Goal: Information Seeking & Learning: Learn about a topic

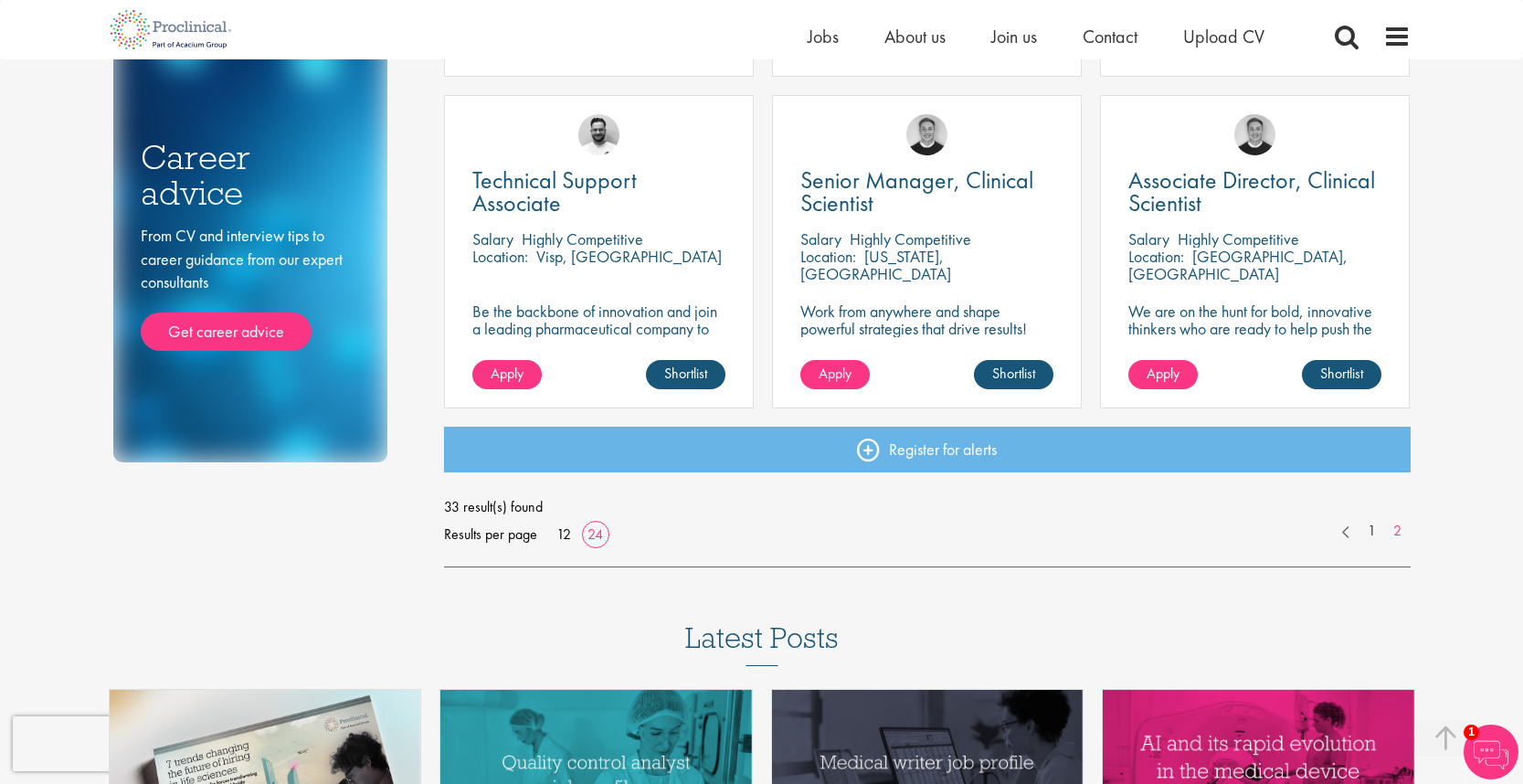
scroll to position [983, 0]
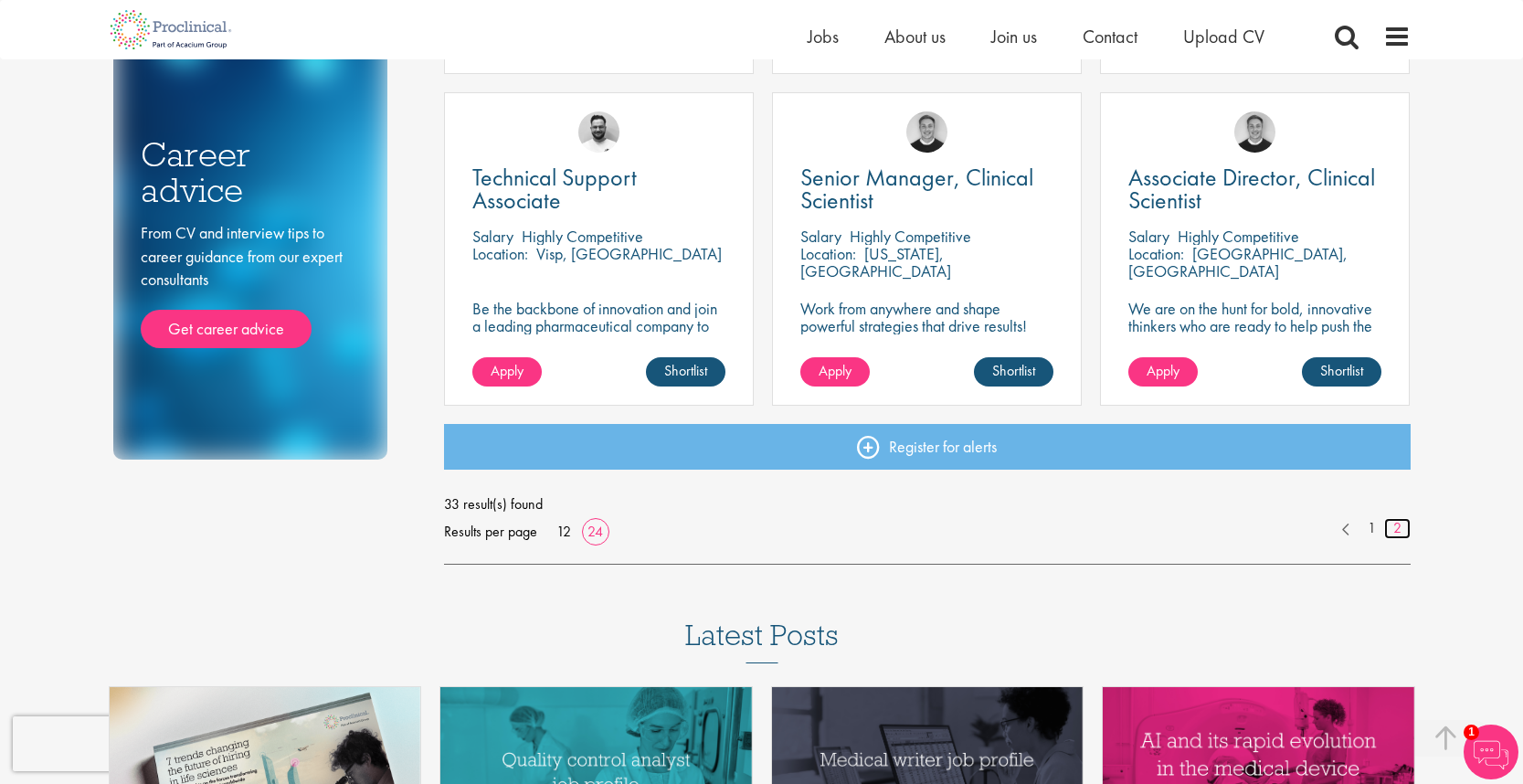
click at [1397, 529] on link "2" at bounding box center [1397, 528] width 27 height 21
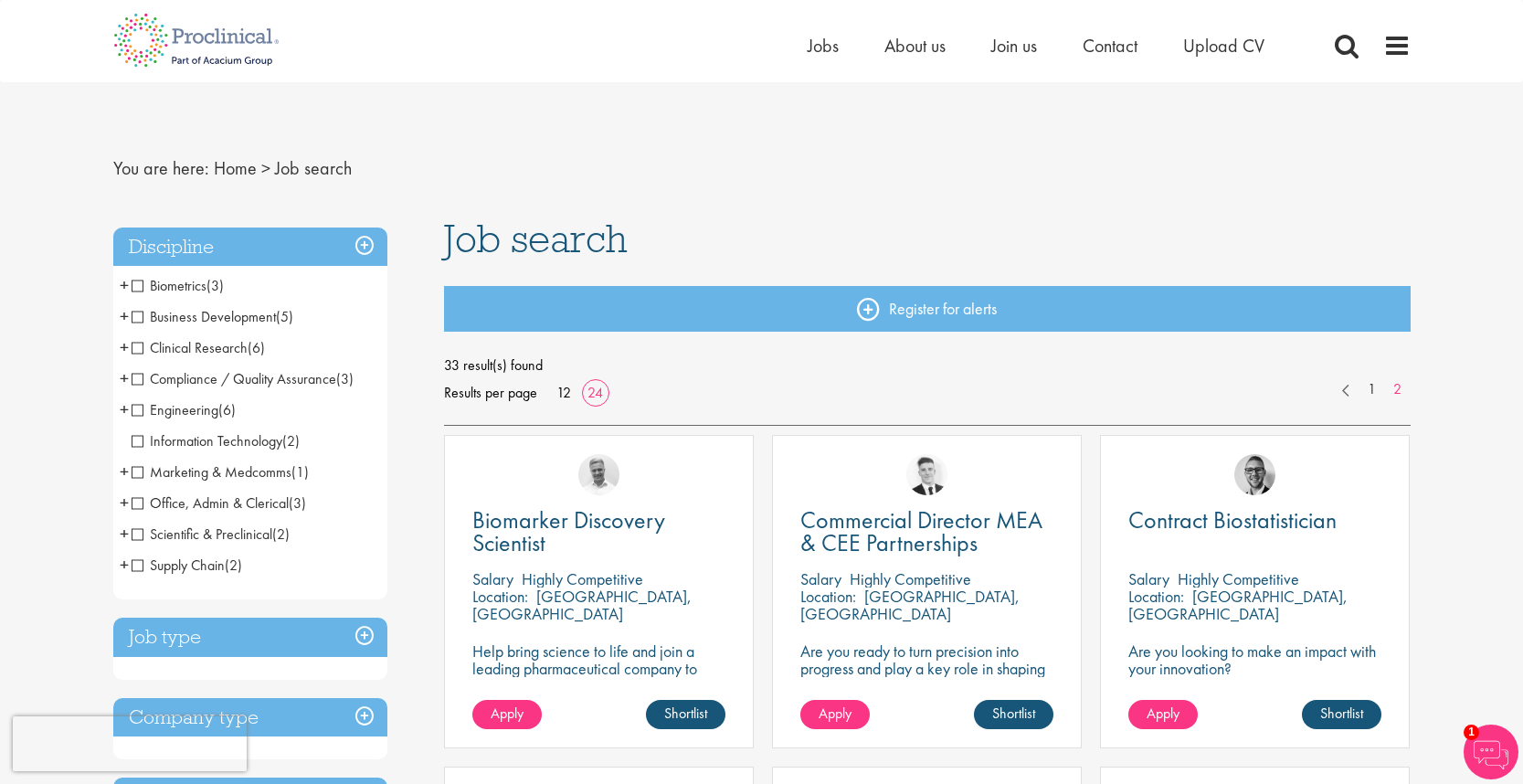
click at [136, 532] on span "Scientific & Preclinical" at bounding box center [202, 534] width 141 height 19
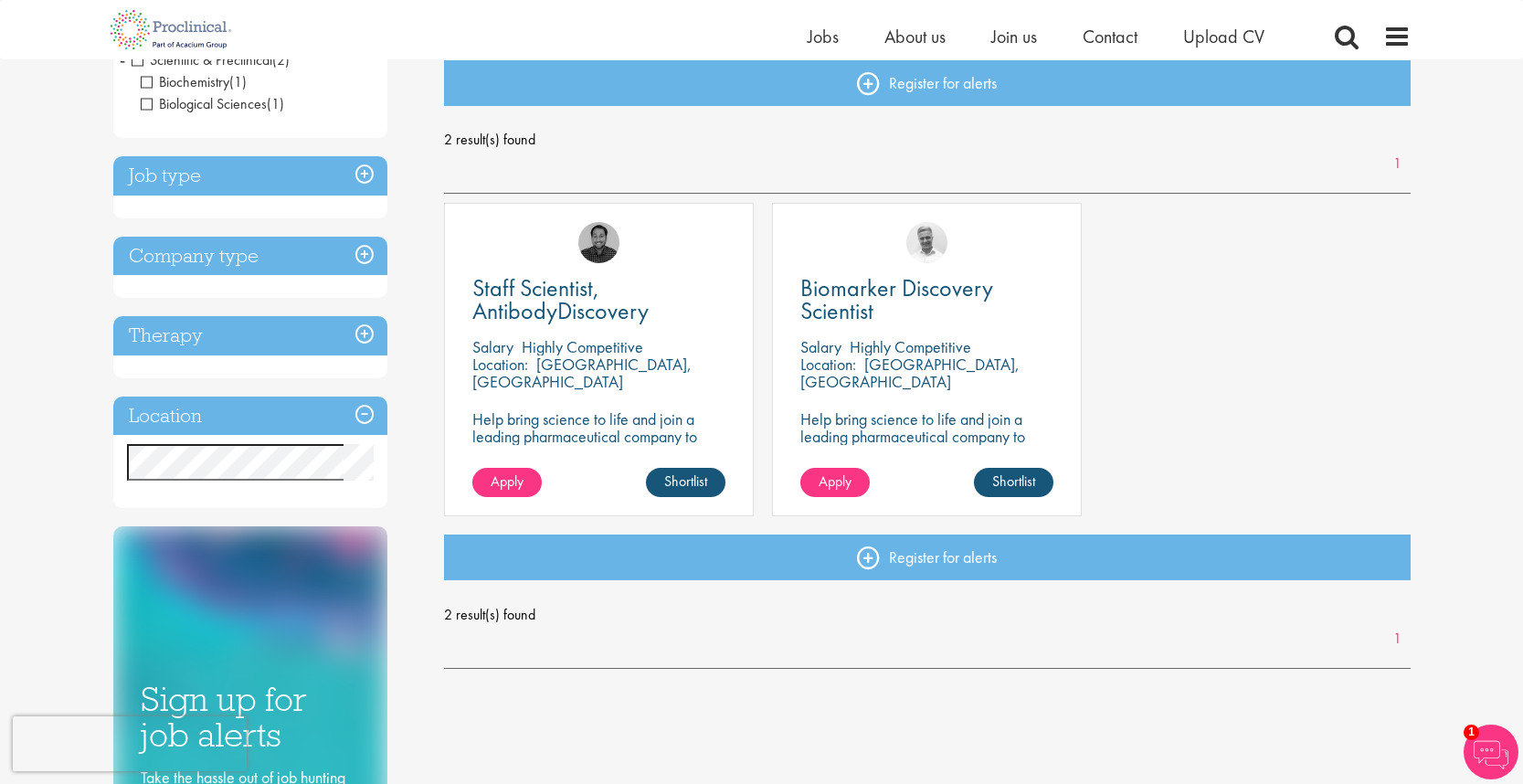
scroll to position [312, 0]
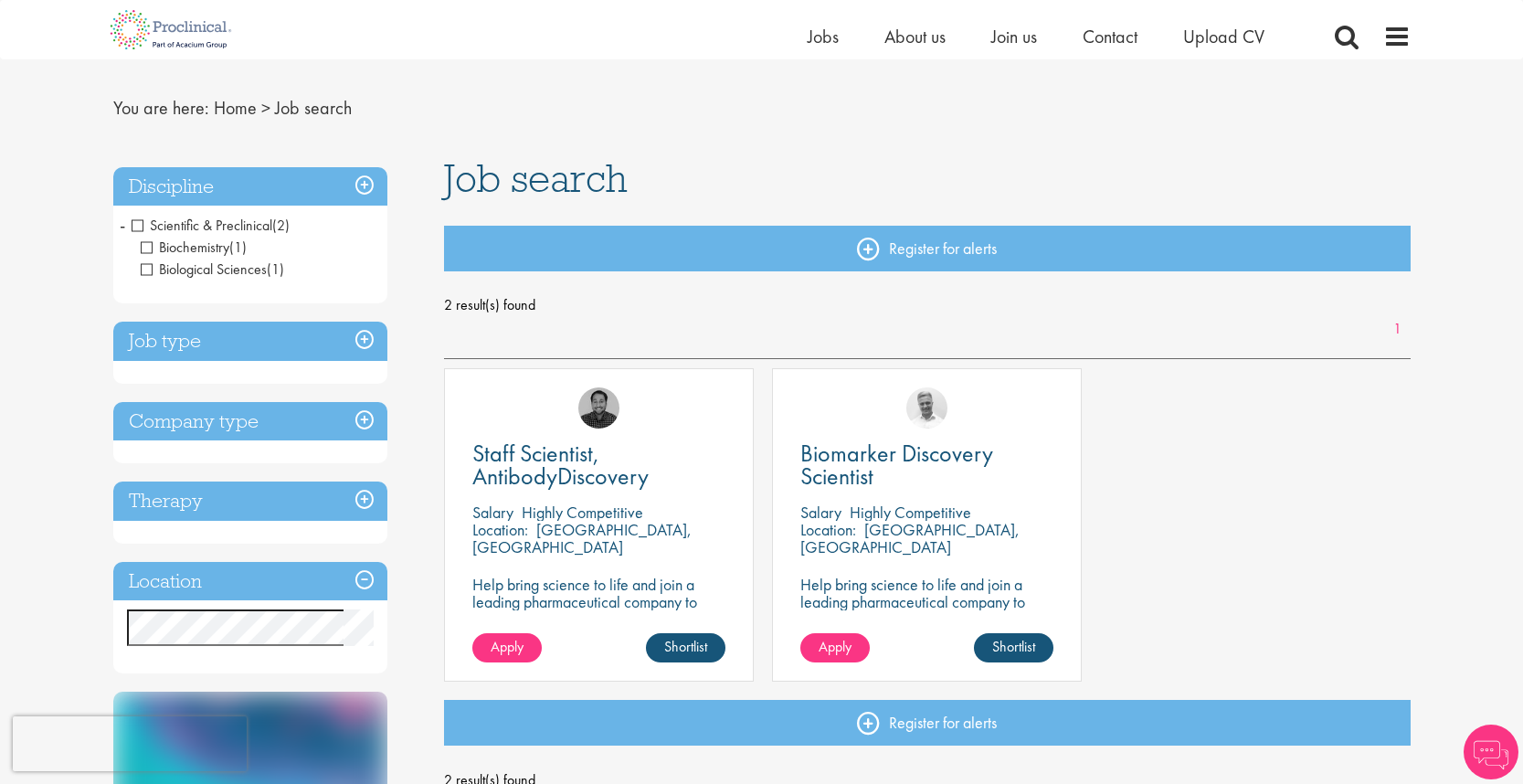
scroll to position [39, 0]
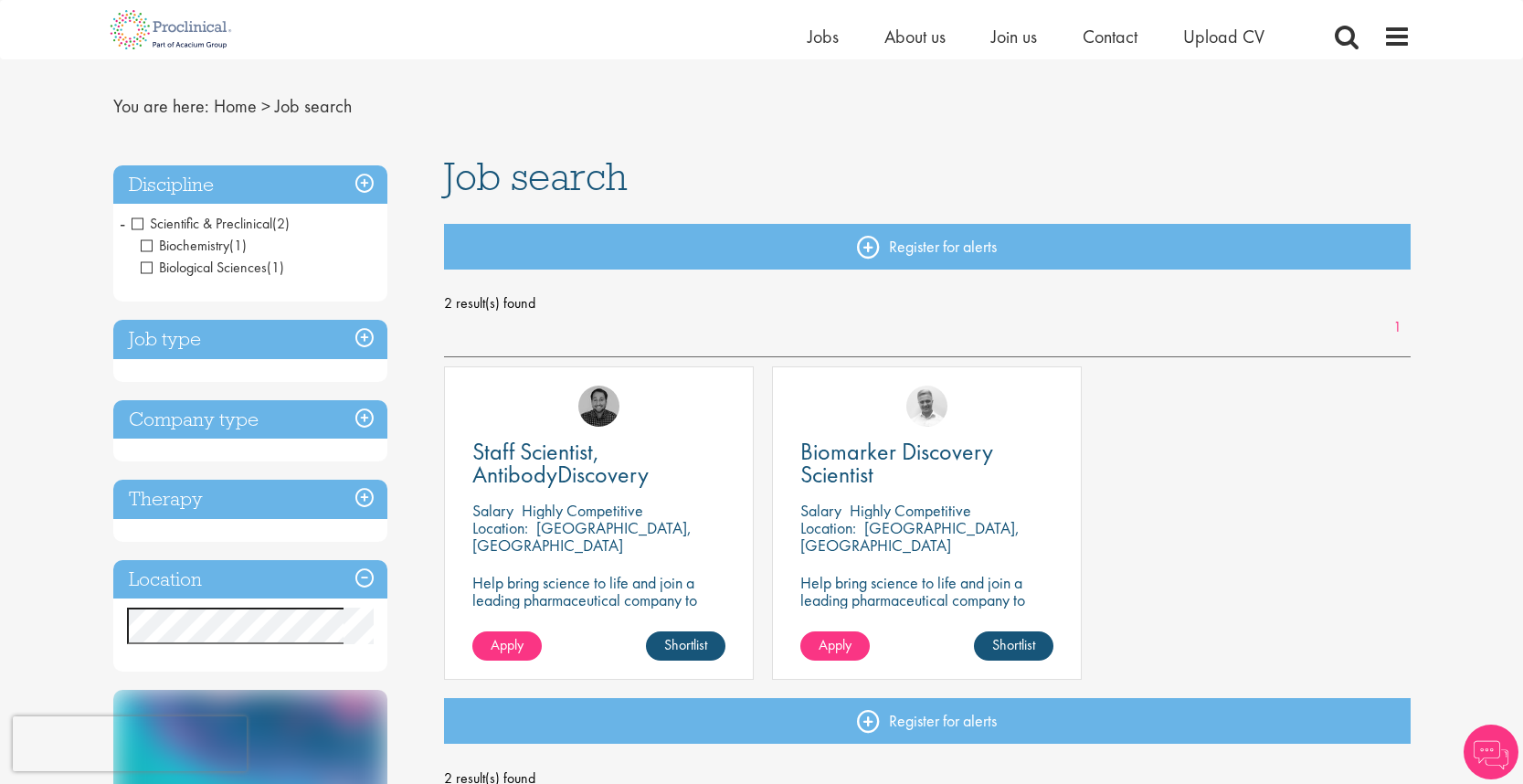
click at [370, 183] on h3 "Discipline" at bounding box center [250, 184] width 274 height 39
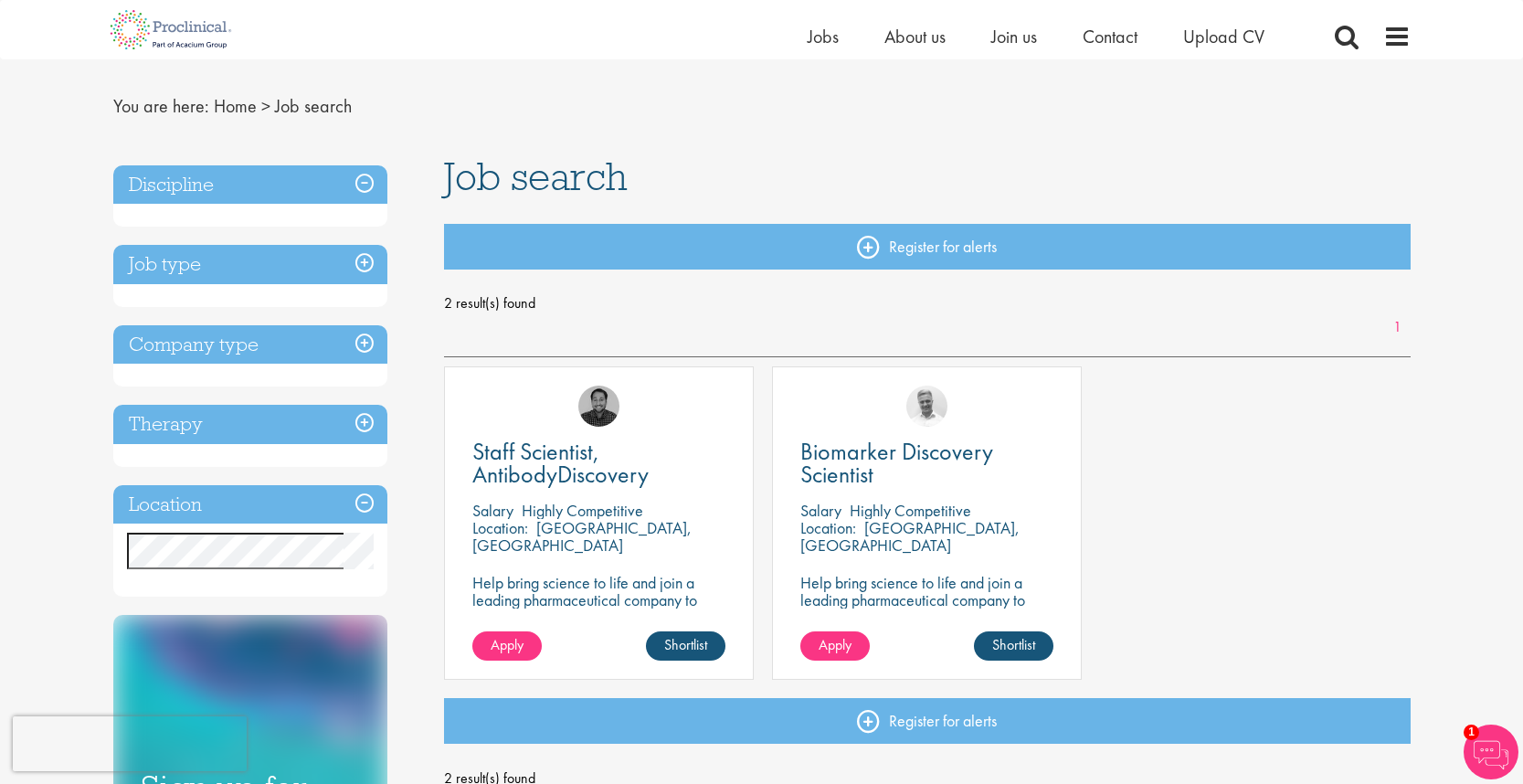
click at [370, 183] on h3 "Discipline" at bounding box center [250, 184] width 274 height 39
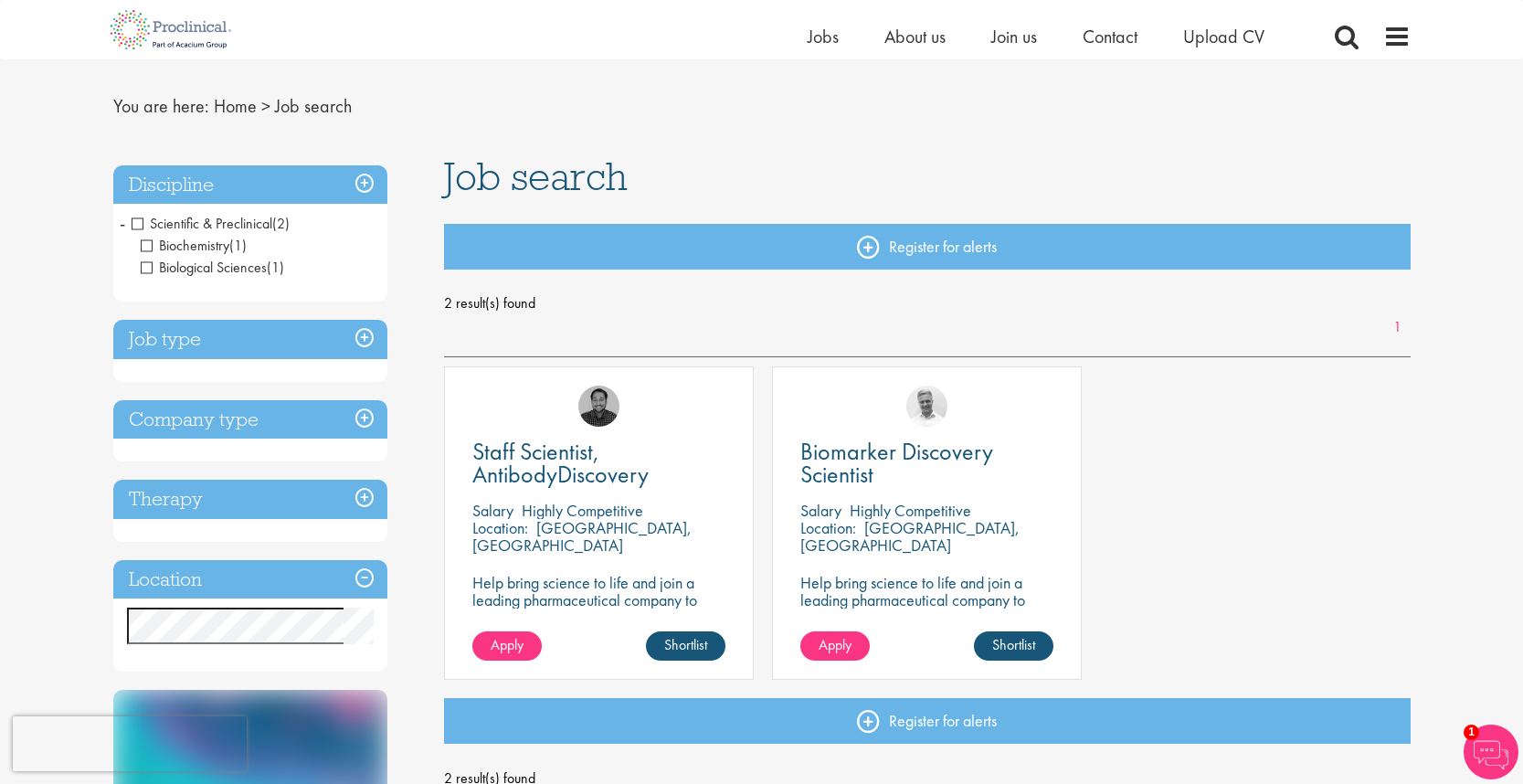
click at [138, 223] on span "Scientific & Preclinical" at bounding box center [202, 223] width 141 height 19
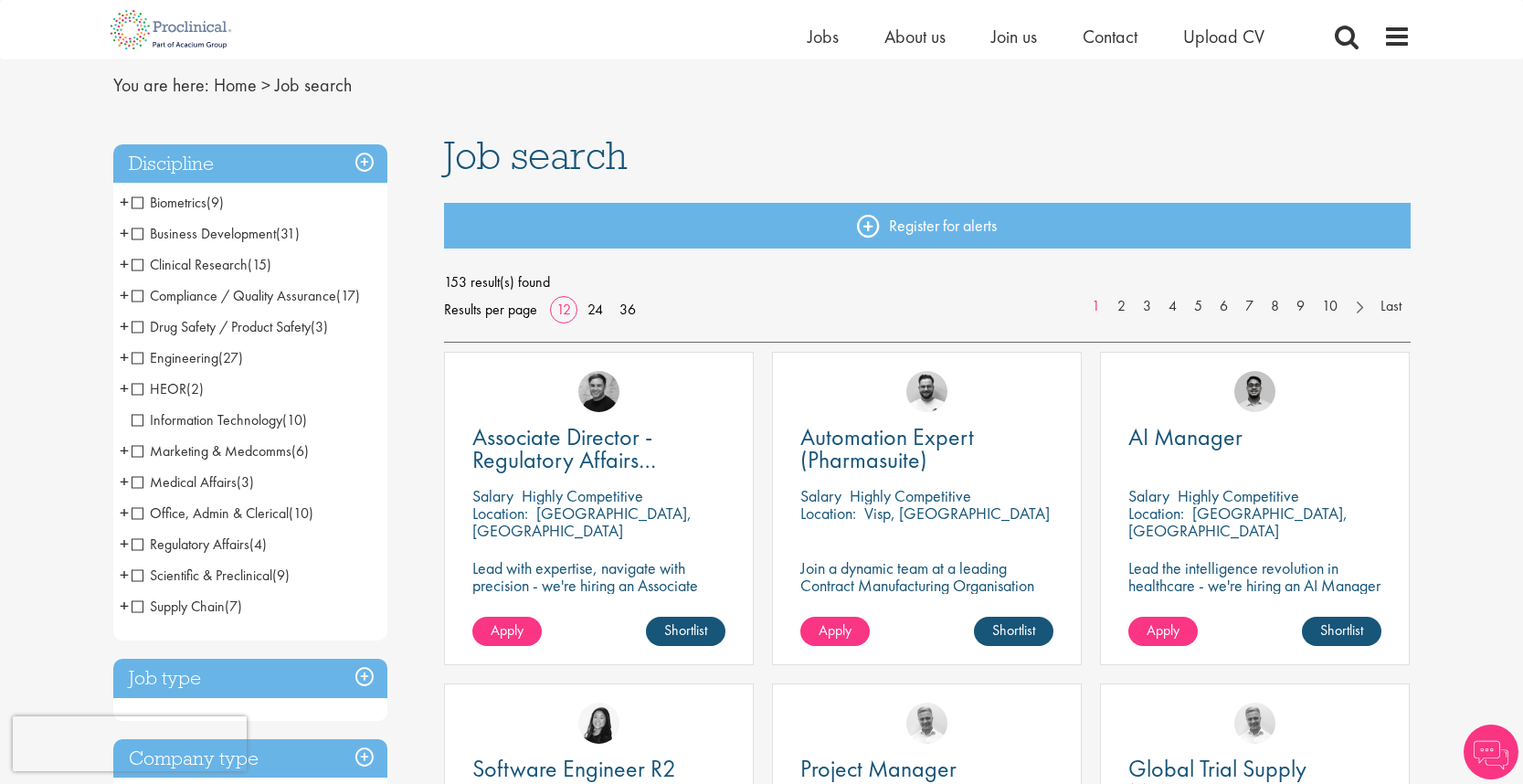
scroll to position [70, 0]
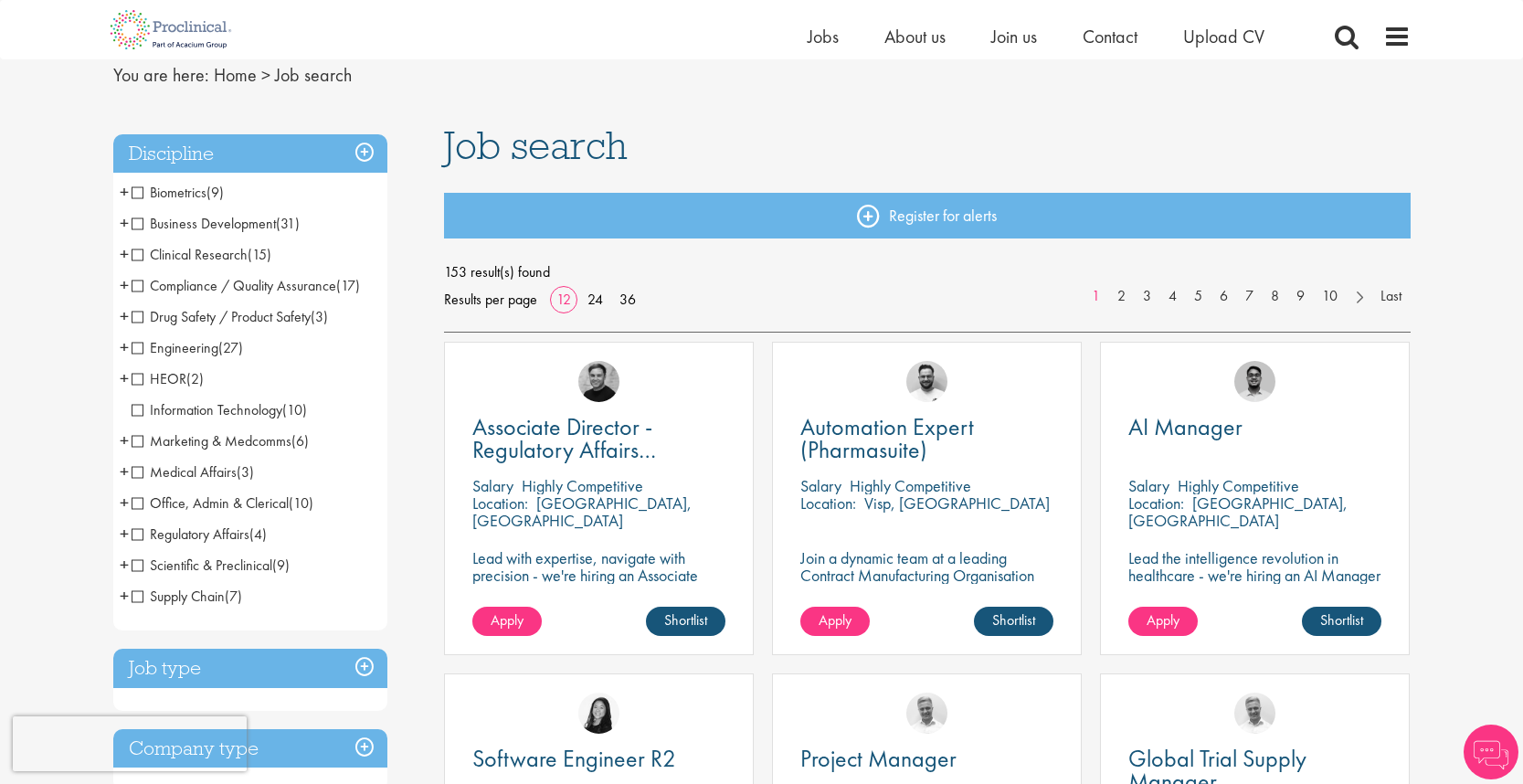
click at [137, 570] on span "Scientific & Preclinical" at bounding box center [202, 564] width 141 height 19
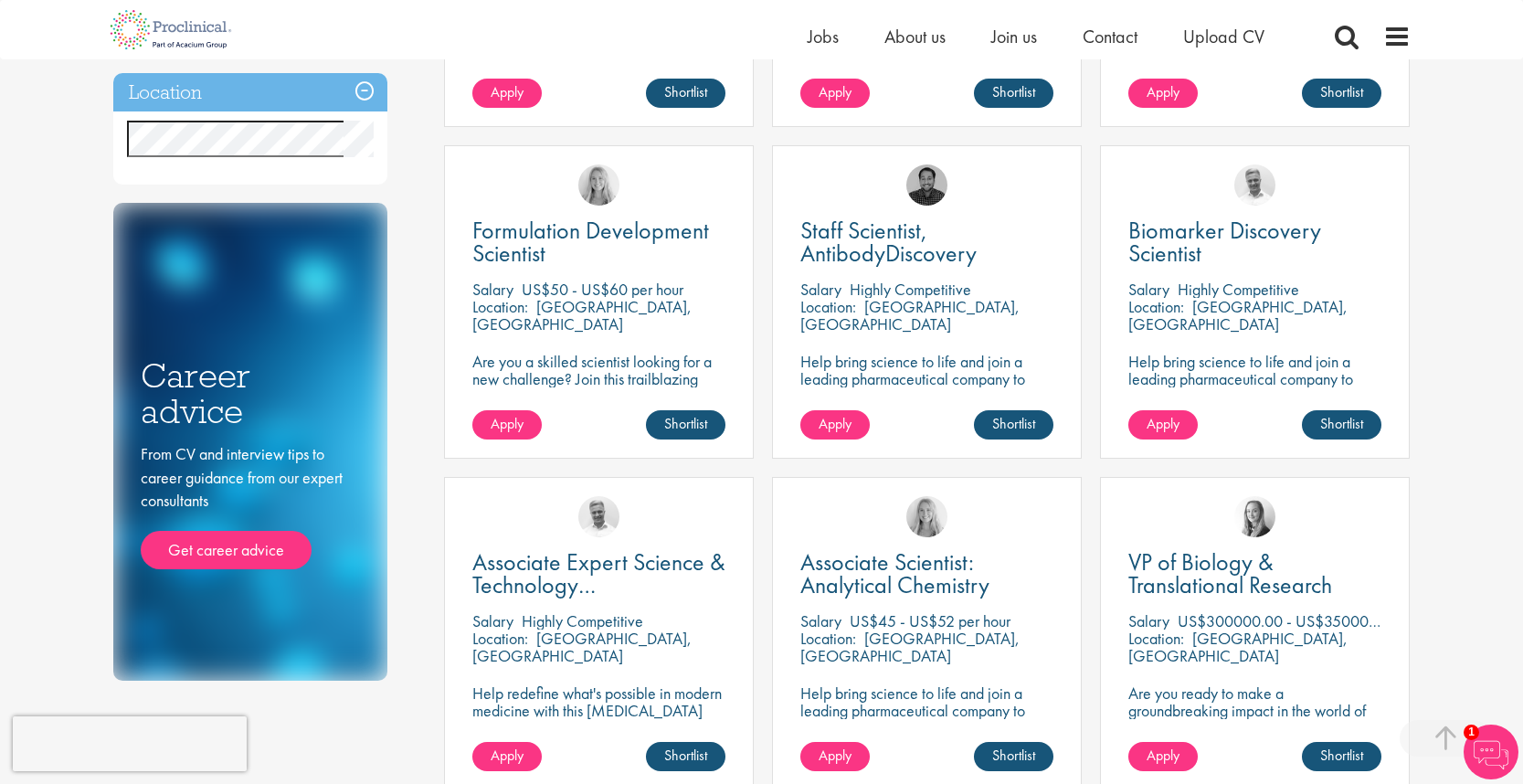
scroll to position [594, 0]
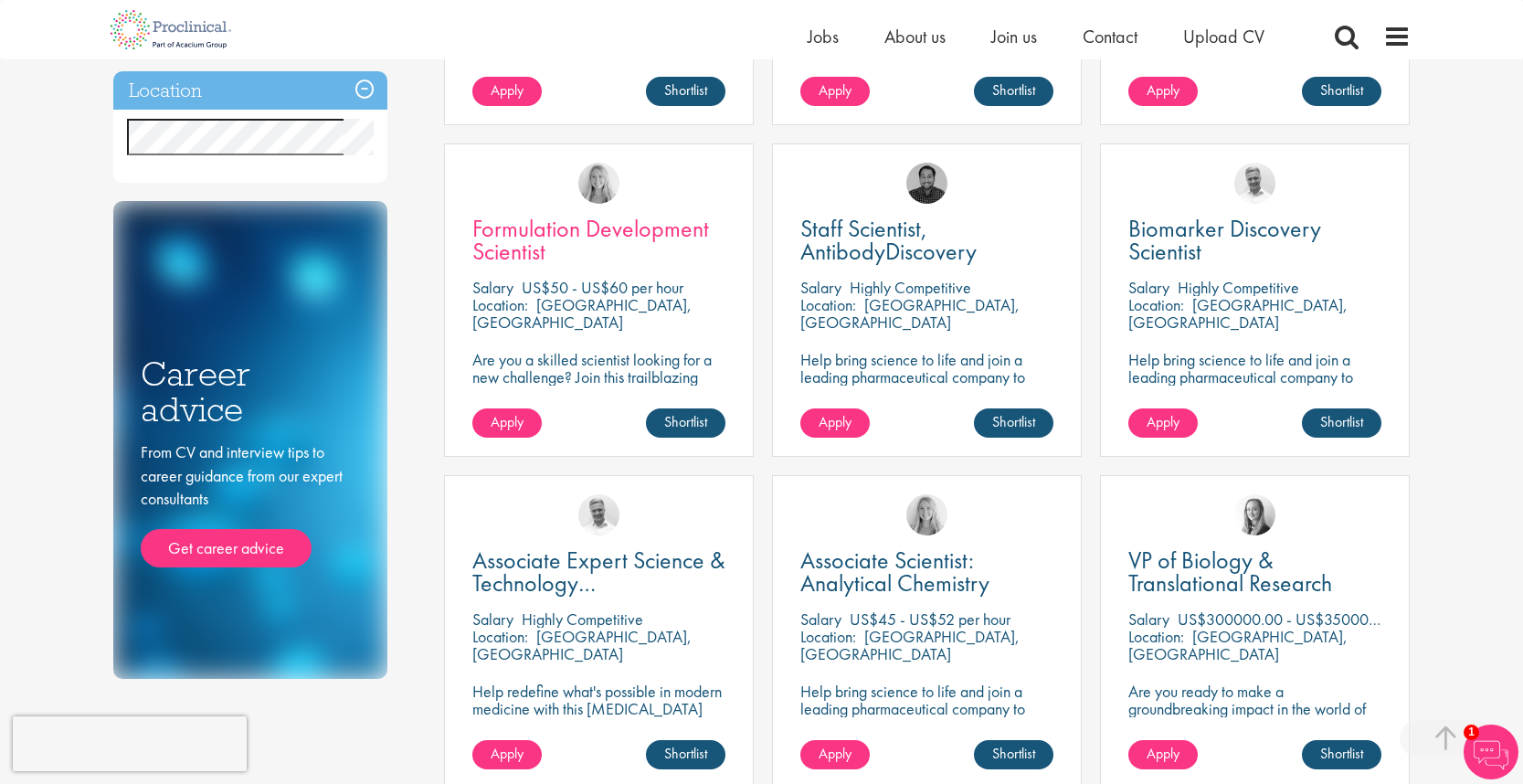
click at [543, 239] on span "Formulation Development Scientist" at bounding box center [590, 240] width 236 height 54
